Goal: Find specific page/section: Find specific page/section

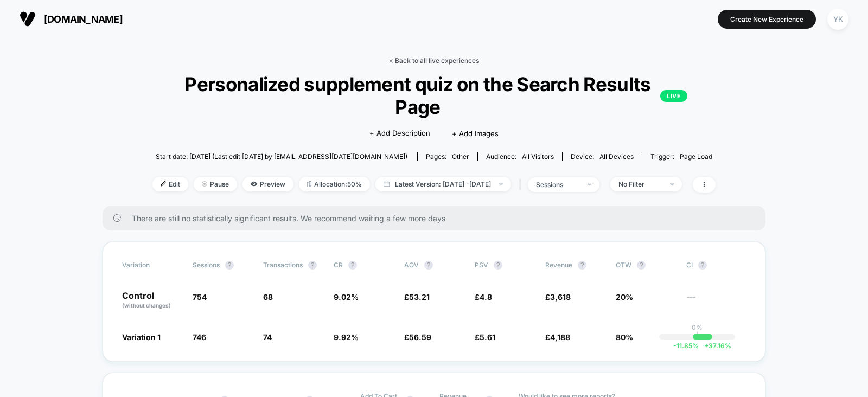
click at [437, 58] on link "< Back to all live experiences" at bounding box center [434, 60] width 90 height 8
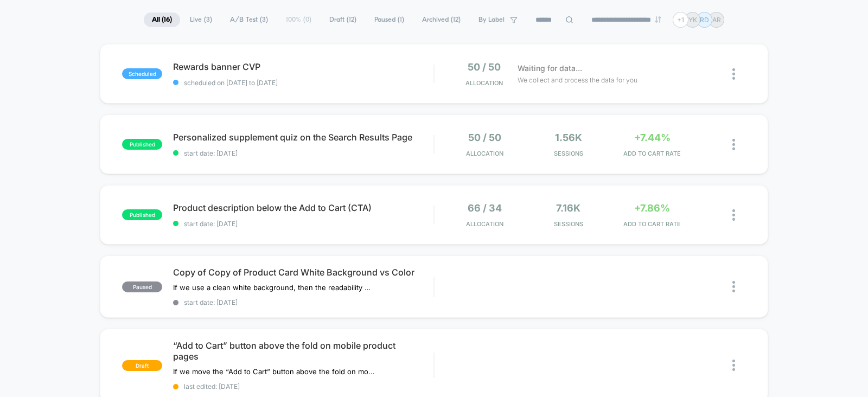
scroll to position [59, 0]
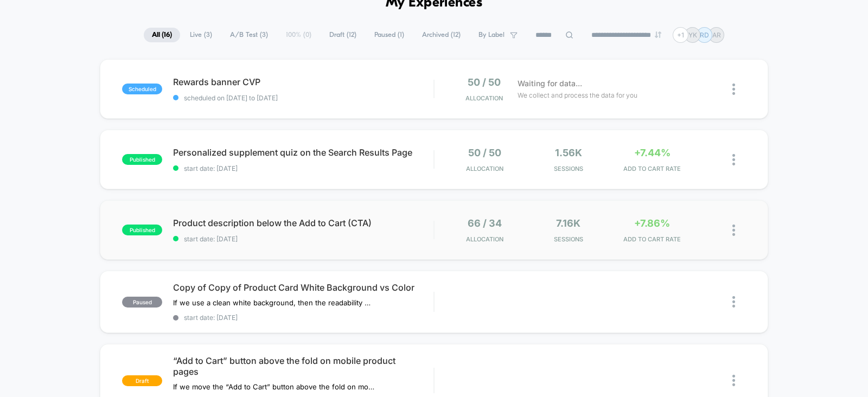
click at [658, 204] on div "published Product description below the Add to Cart (CTA) start date: [DATE] 66…" at bounding box center [434, 230] width 669 height 60
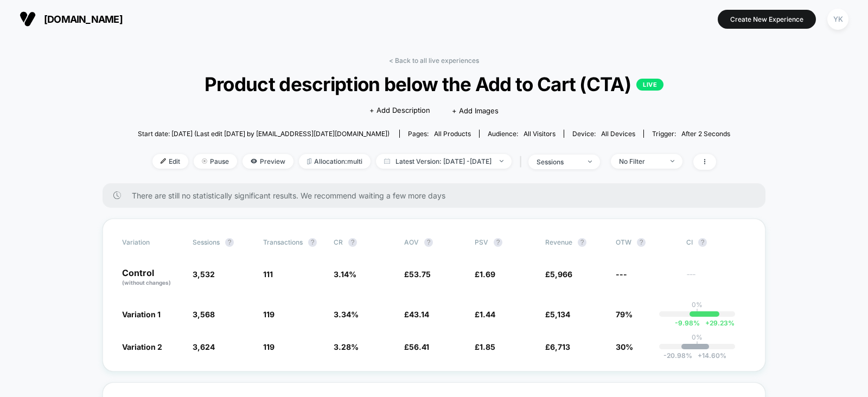
scroll to position [97, 0]
